Goal: Find specific fact: Find contact information

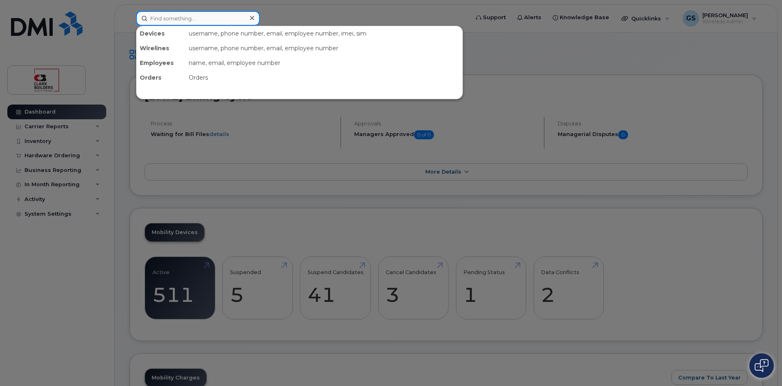
click at [200, 22] on input at bounding box center [198, 18] width 124 height 15
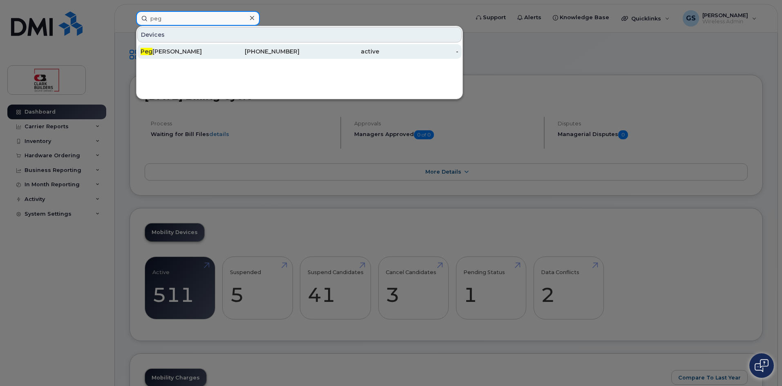
type input "peg"
click at [283, 50] on div "[PHONE_NUMBER]" at bounding box center [260, 51] width 80 height 8
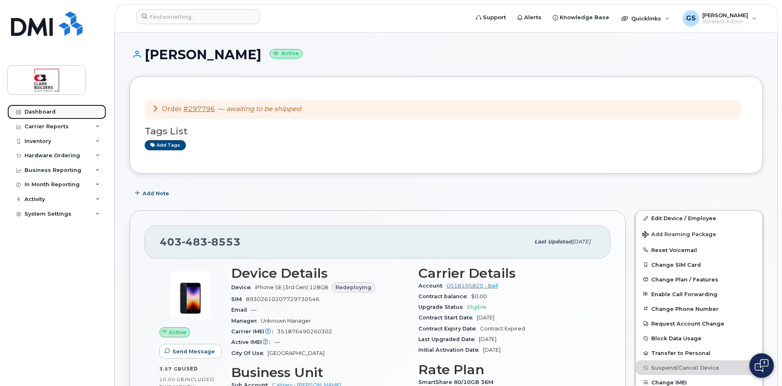
click at [40, 116] on link "Dashboard" at bounding box center [56, 112] width 99 height 15
